Goal: Download file/media

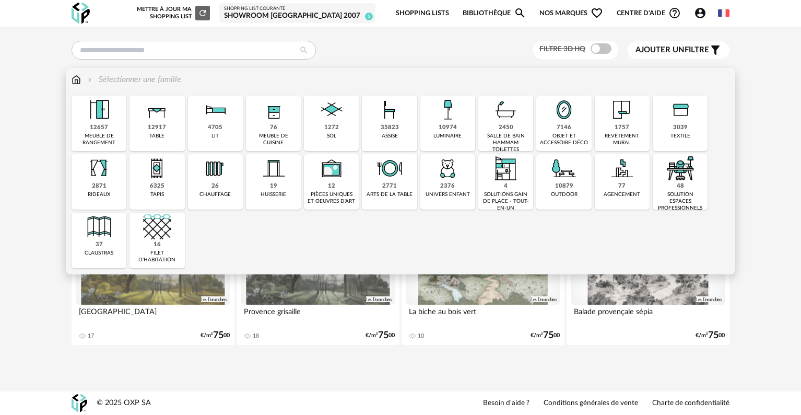
click at [164, 137] on div "table" at bounding box center [156, 136] width 15 height 7
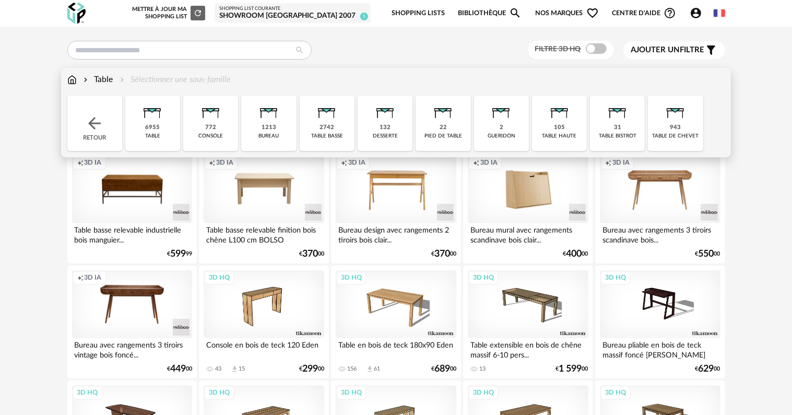
click at [322, 125] on div "2742" at bounding box center [327, 128] width 15 height 8
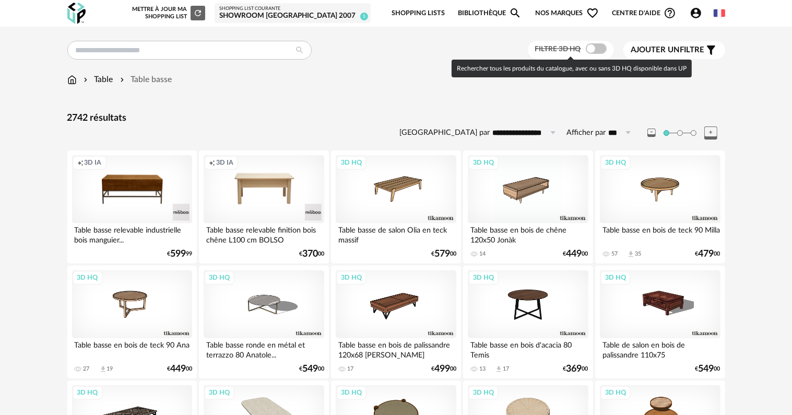
click at [597, 49] on span at bounding box center [596, 48] width 21 height 10
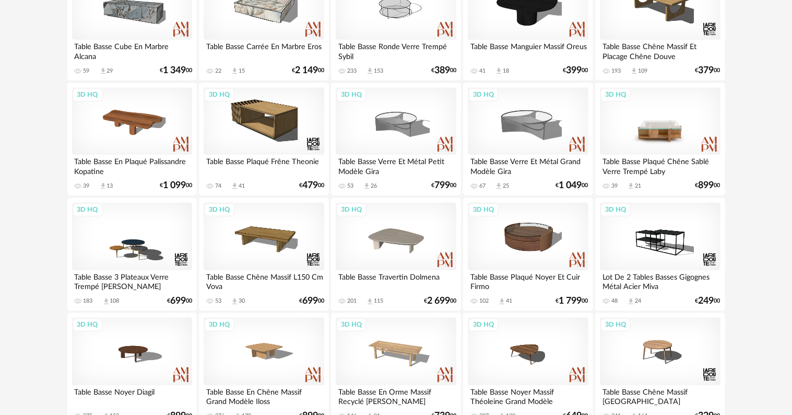
scroll to position [2090, 0]
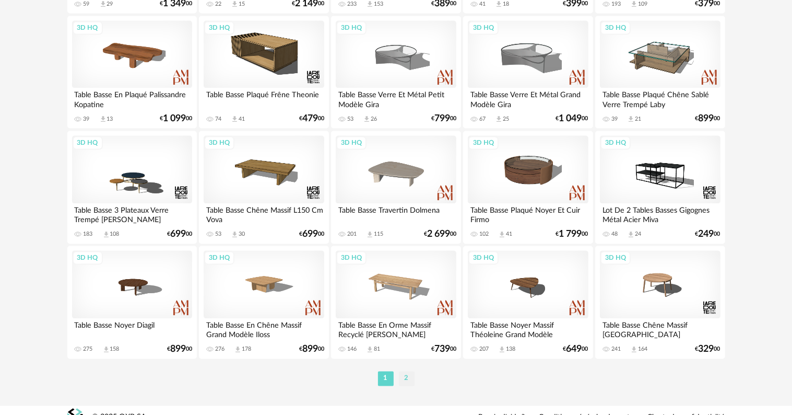
click at [404, 381] on li "2" at bounding box center [407, 378] width 16 height 15
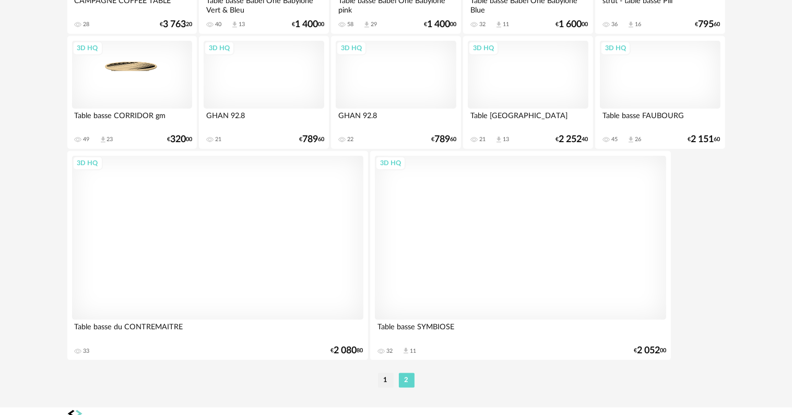
scroll to position [1281, 0]
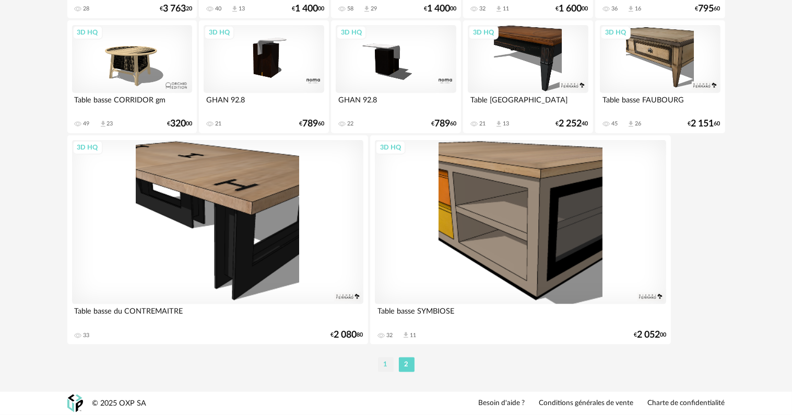
click at [390, 362] on li "1" at bounding box center [386, 364] width 16 height 15
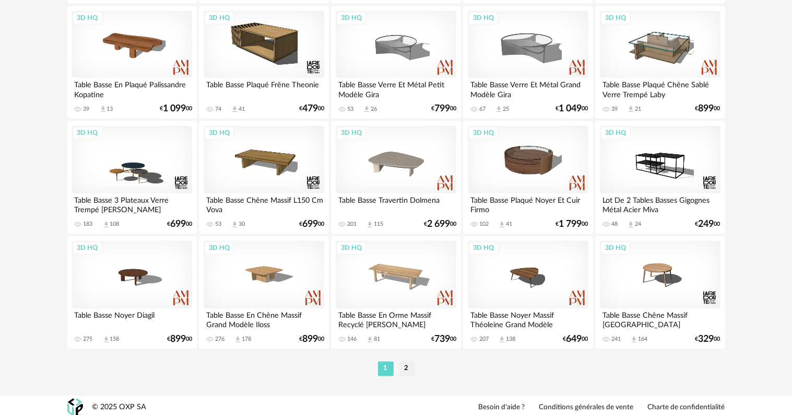
scroll to position [2105, 0]
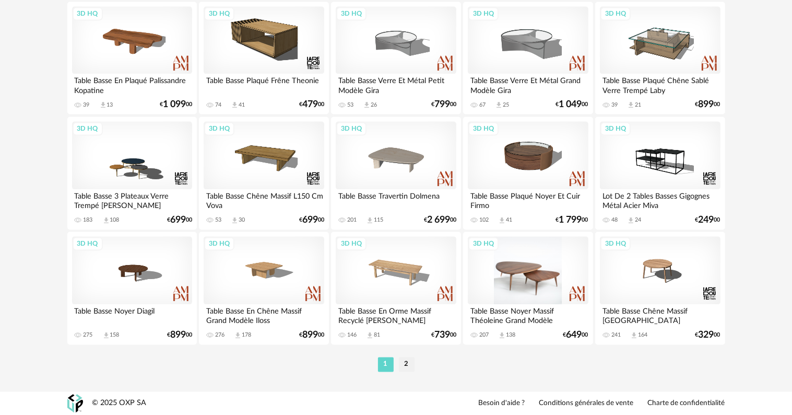
click at [520, 278] on div "3D HQ" at bounding box center [528, 270] width 120 height 68
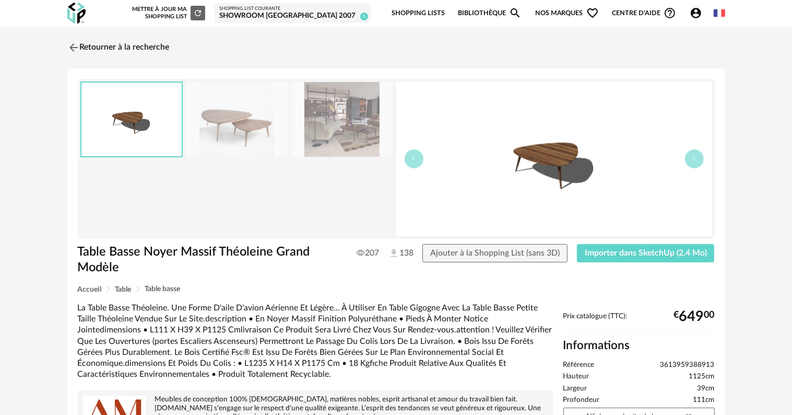
click at [358, 129] on img at bounding box center [342, 119] width 101 height 75
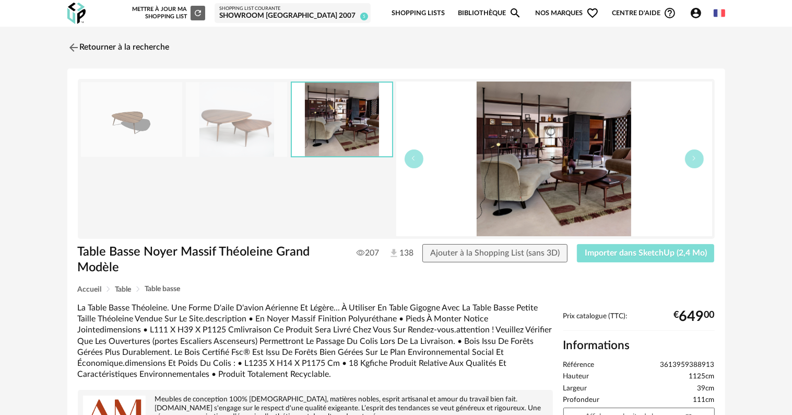
click at [625, 255] on span "Importer dans SketchUp (2,4 Mo)" at bounding box center [646, 253] width 122 height 8
